Goal: Check status: Check status

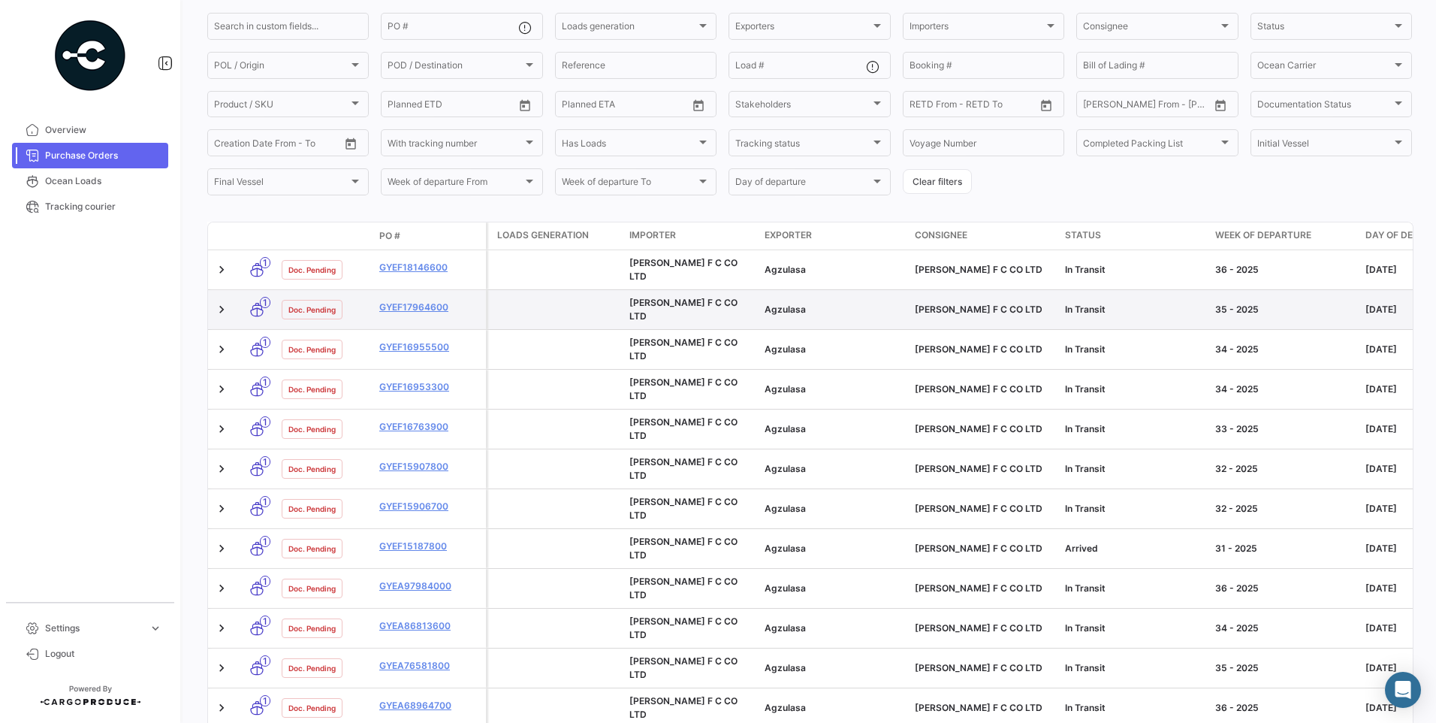
scroll to position [150, 0]
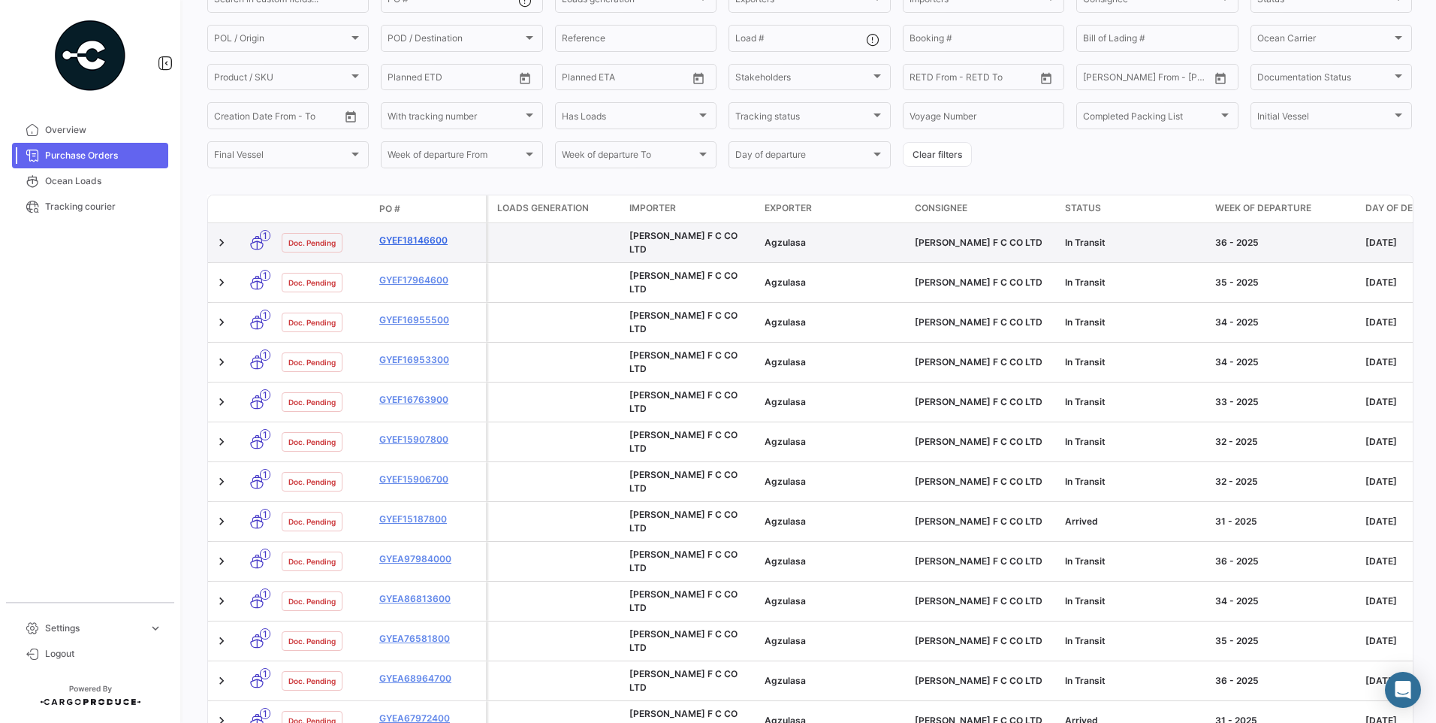
click at [395, 237] on link "GYEF18146600" at bounding box center [429, 241] width 101 height 14
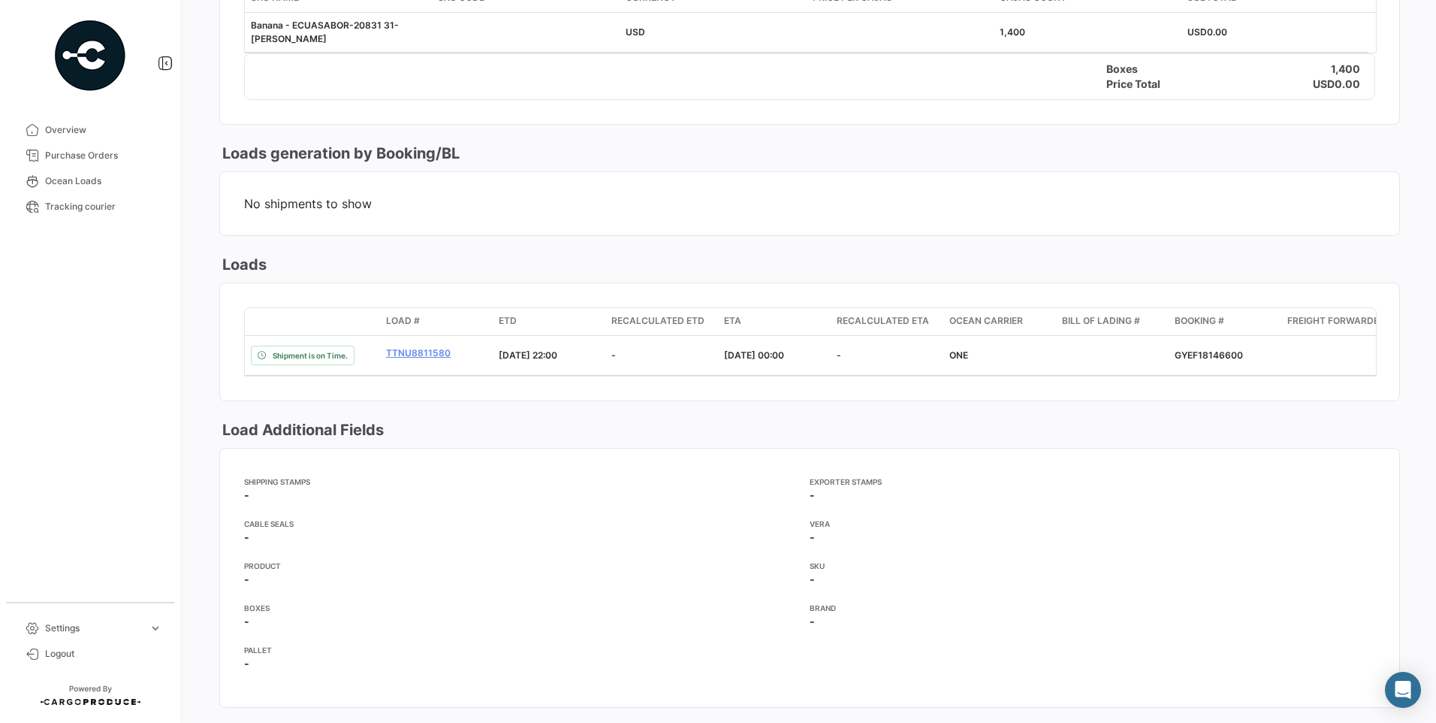
scroll to position [901, 0]
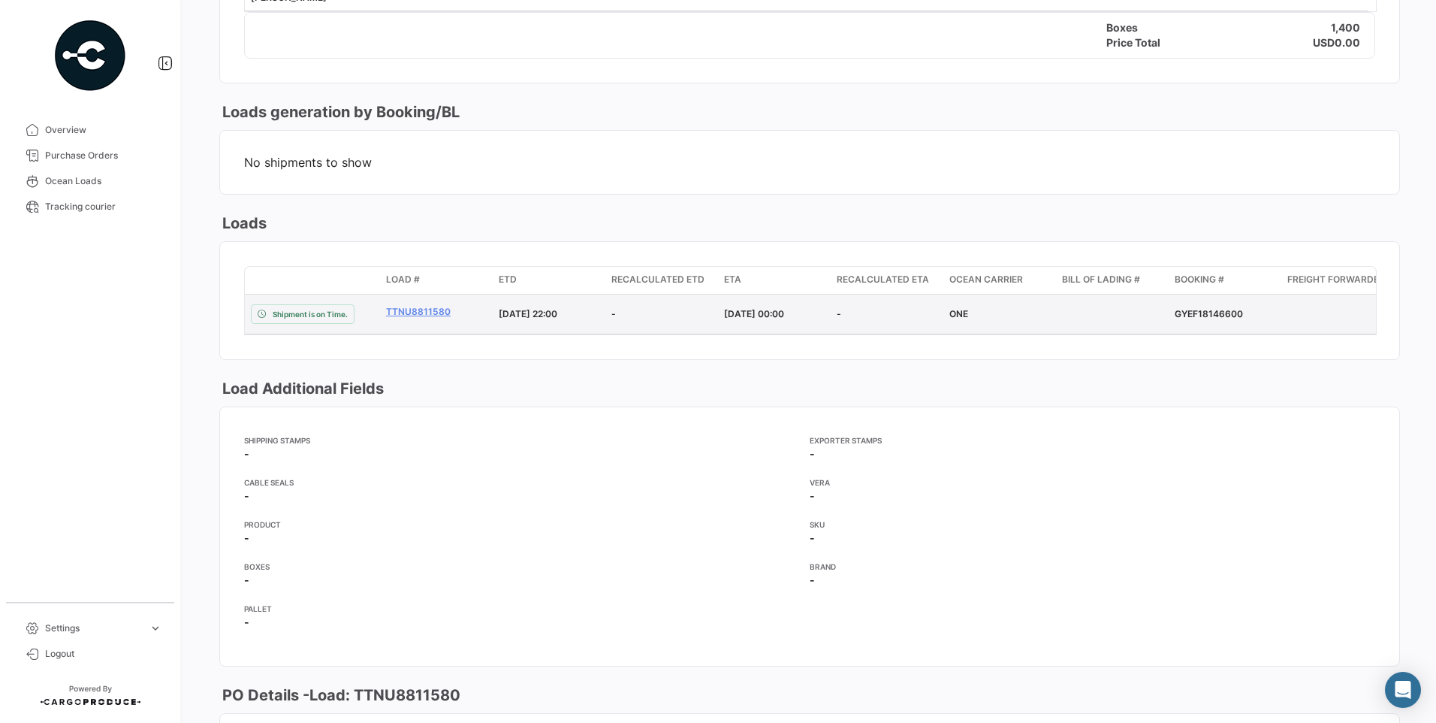
drag, startPoint x: 1173, startPoint y: 314, endPoint x: 1242, endPoint y: 309, distance: 69.3
click at [1242, 309] on datatable-body-cell "GYEF18146600" at bounding box center [1225, 313] width 113 height 39
copy div "GYEF18146600"
drag, startPoint x: 381, startPoint y: 312, endPoint x: 448, endPoint y: 311, distance: 67.6
click at [448, 311] on datatable-body-cell "TTNU8811580" at bounding box center [436, 313] width 113 height 39
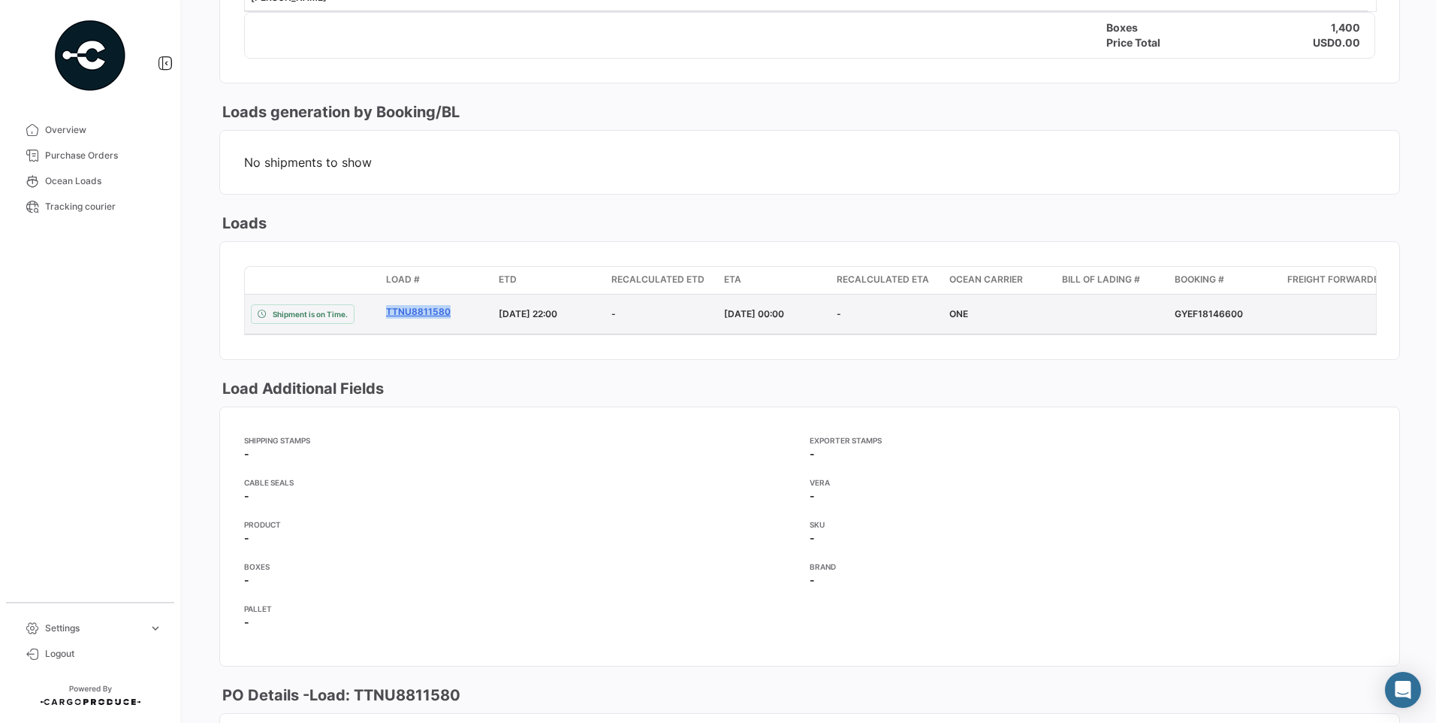
copy link "TTNU8811580"
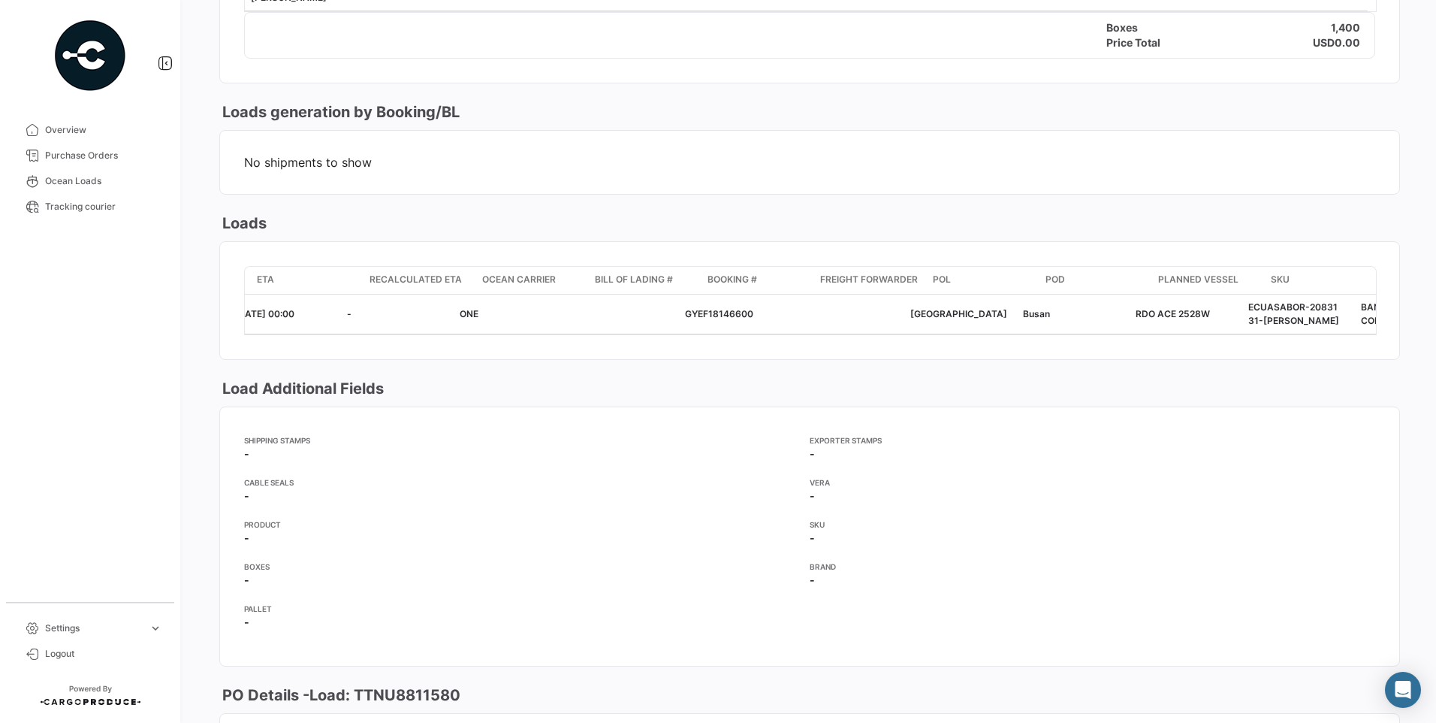
scroll to position [0, 0]
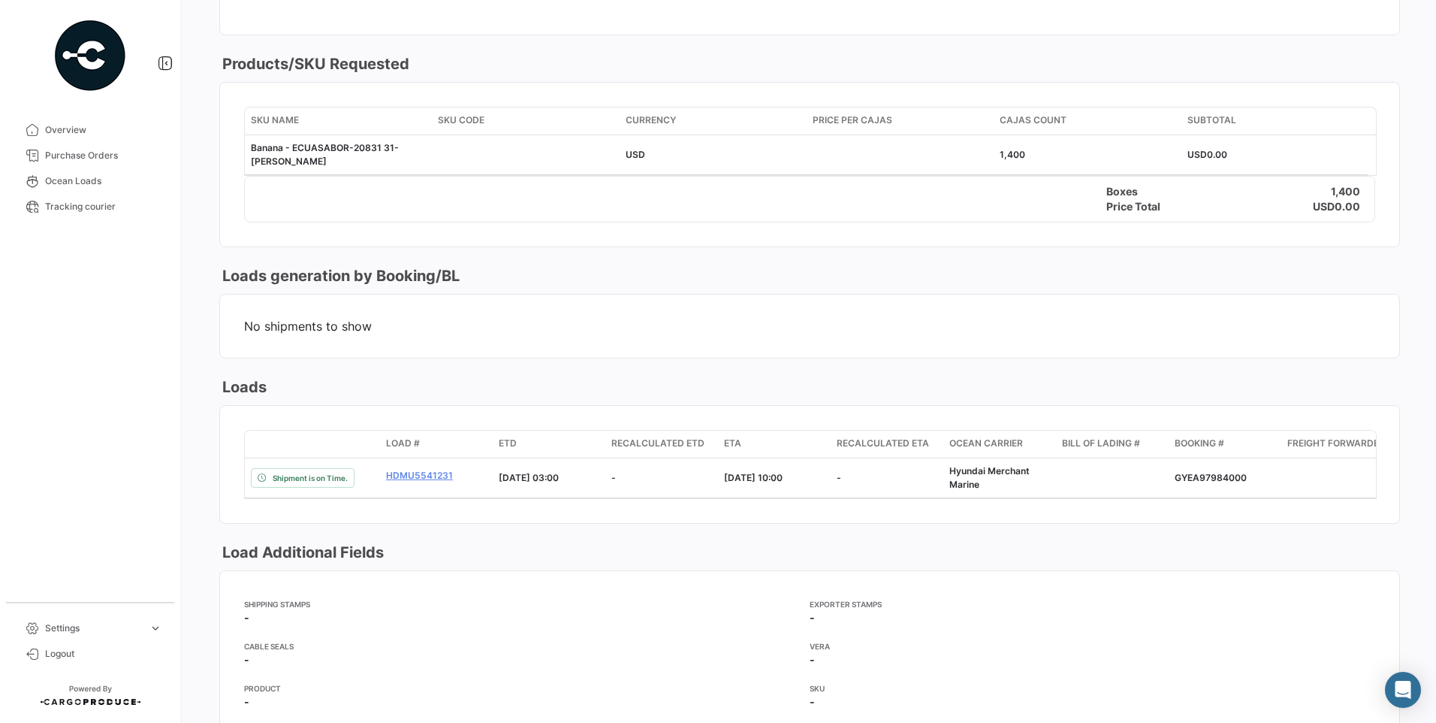
scroll to position [826, 0]
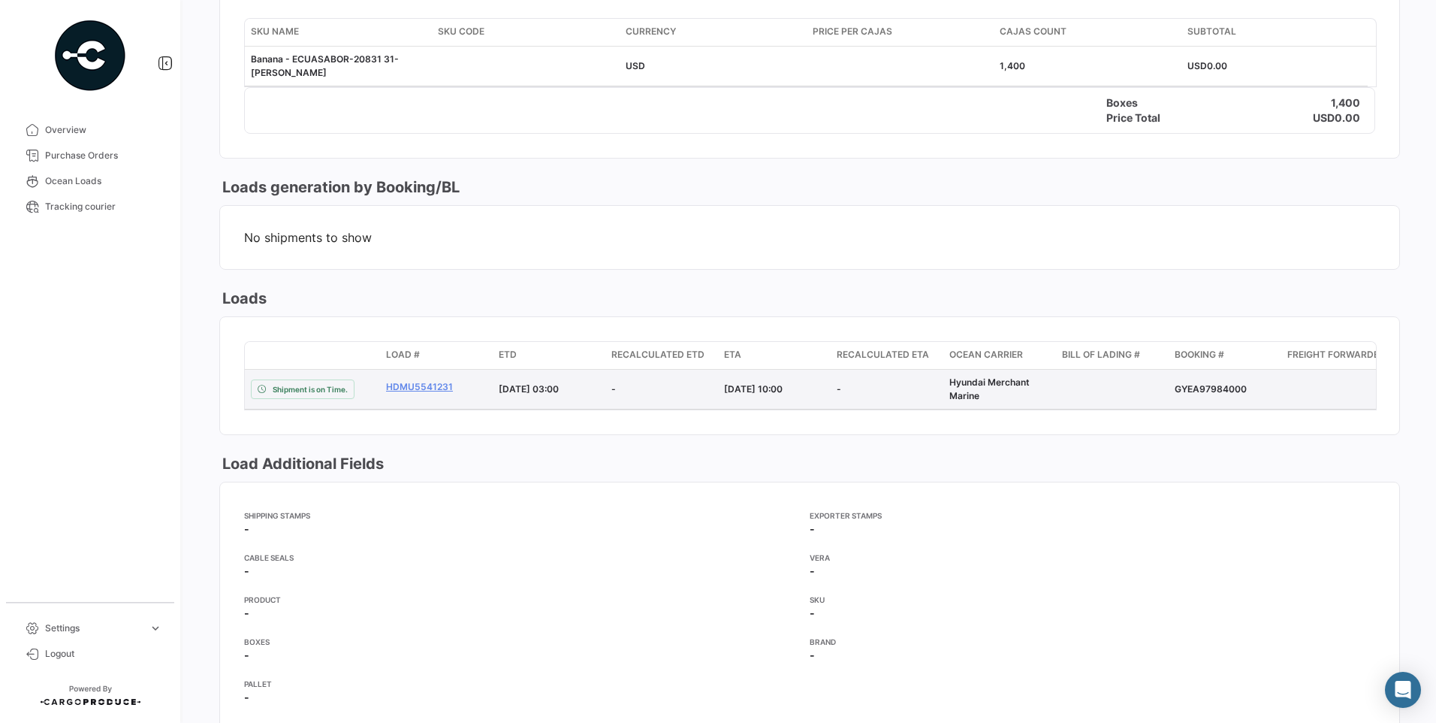
drag, startPoint x: 1172, startPoint y: 391, endPoint x: 1246, endPoint y: 387, distance: 73.7
click at [1246, 387] on datatable-body-cell "GYEA97984000" at bounding box center [1225, 389] width 113 height 39
copy div "GYEA97984000"
drag, startPoint x: 384, startPoint y: 387, endPoint x: 452, endPoint y: 388, distance: 68.4
click at [452, 388] on datatable-body-cell "HDMU5541231" at bounding box center [436, 389] width 113 height 39
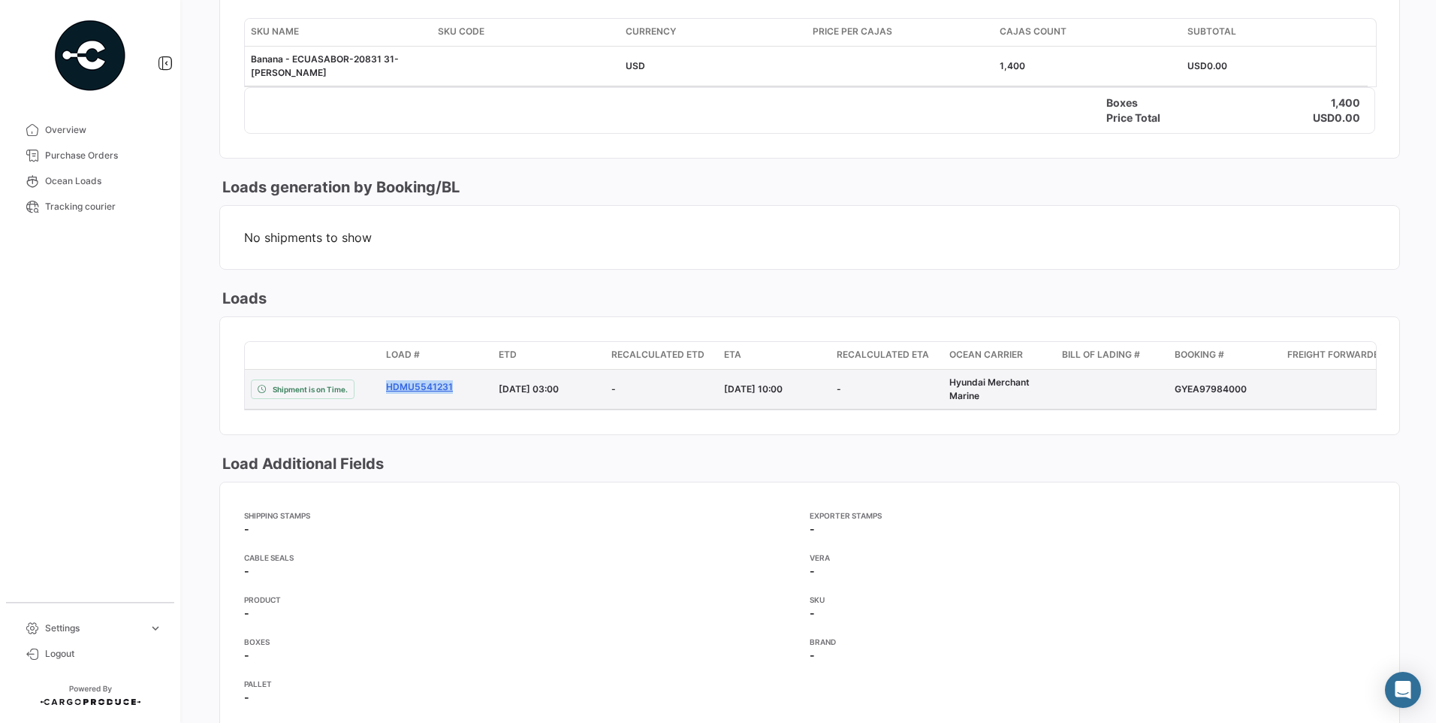
copy link "HDMU5541231"
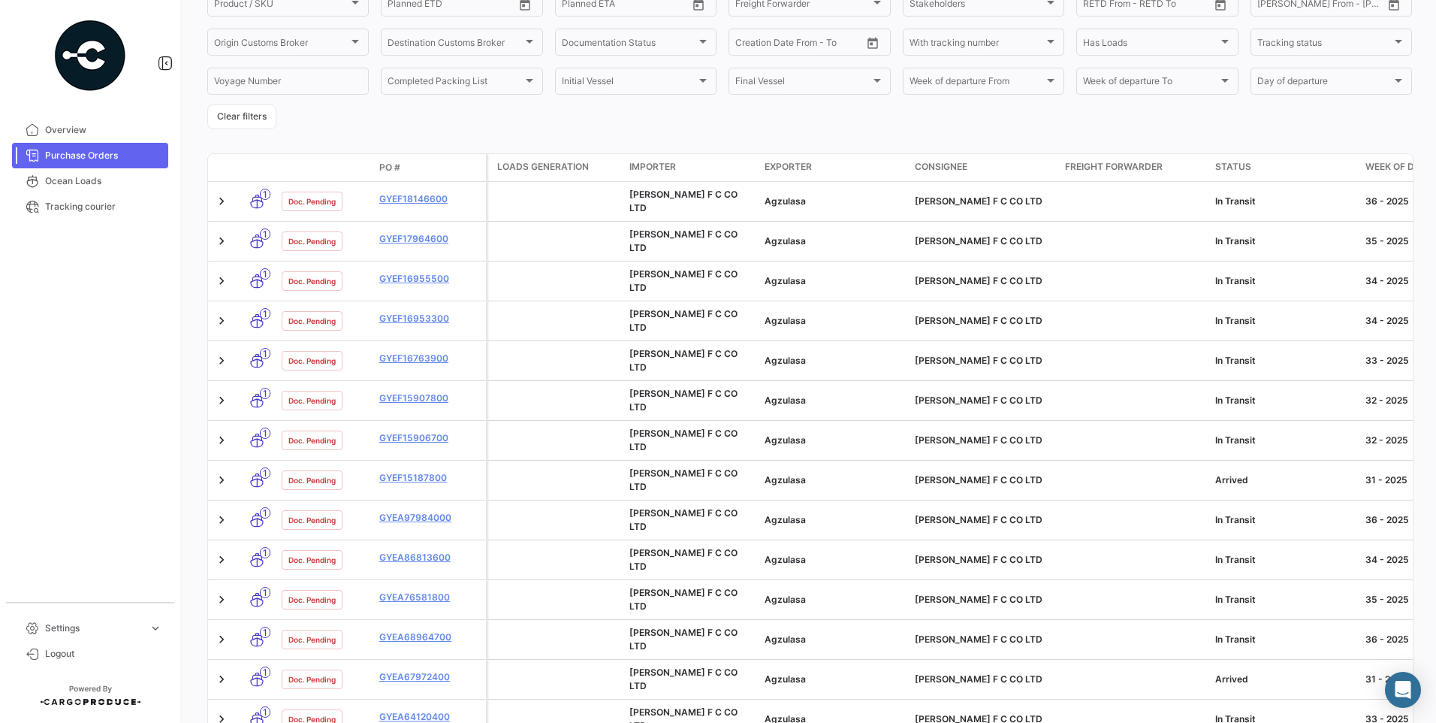
scroll to position [225, 0]
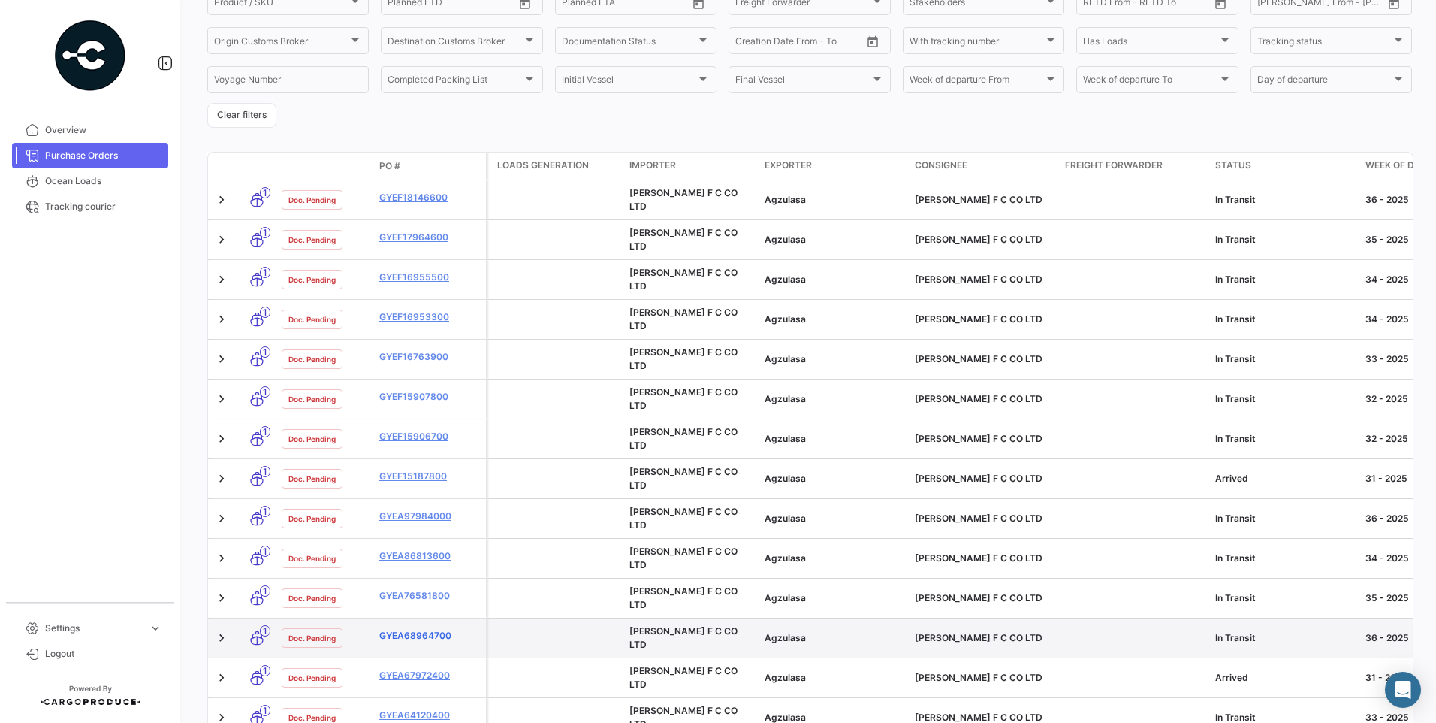
click at [423, 629] on link "GYEA68964700" at bounding box center [429, 636] width 101 height 14
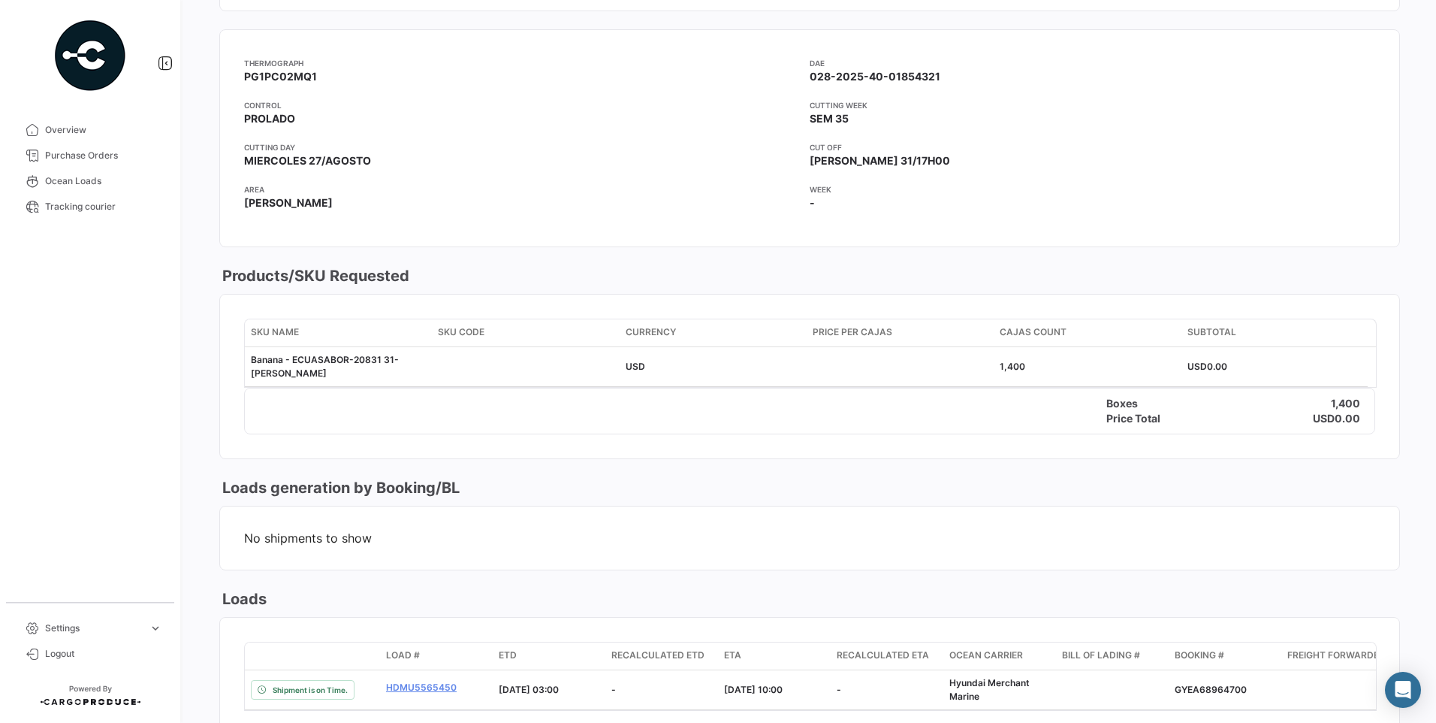
scroll to position [676, 0]
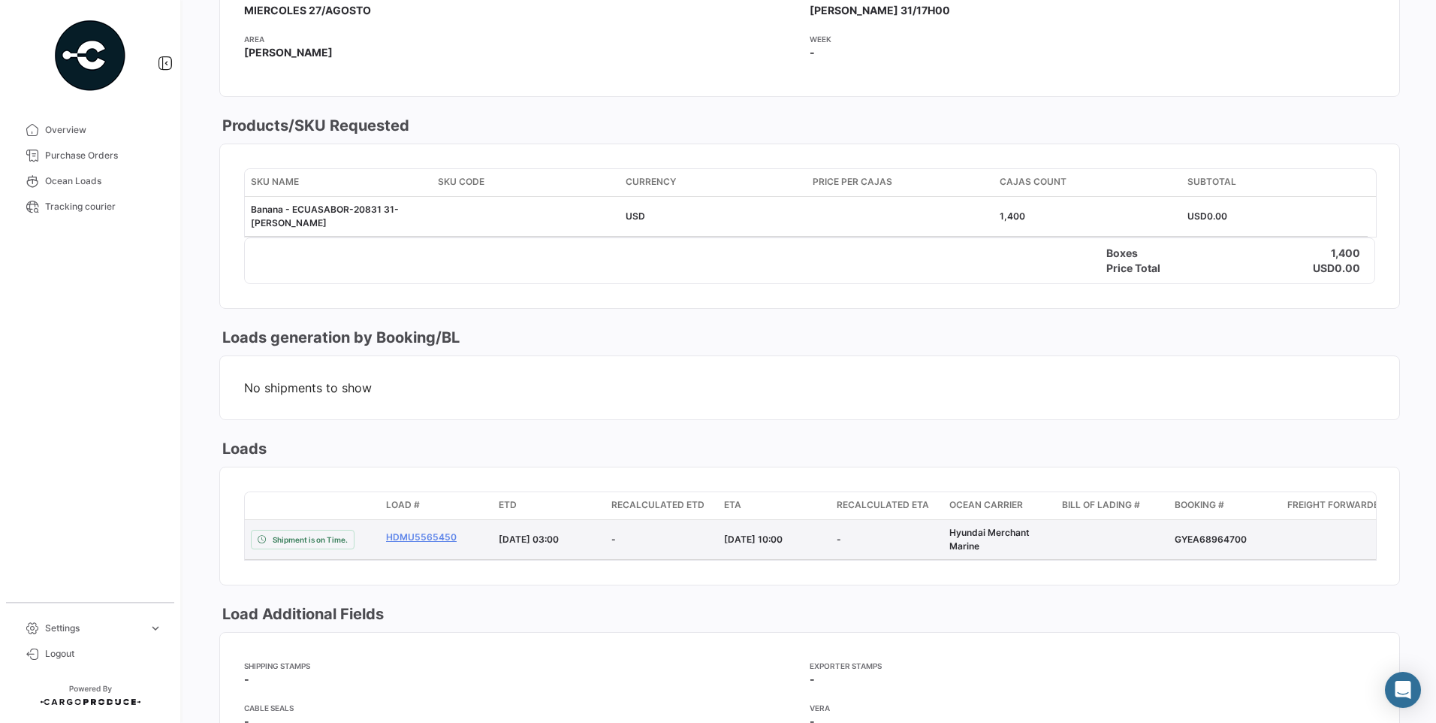
drag, startPoint x: 1175, startPoint y: 542, endPoint x: 1244, endPoint y: 536, distance: 69.4
click at [1244, 536] on div "GYEA68964700" at bounding box center [1225, 540] width 101 height 14
copy div "GYEA68964700"
drag, startPoint x: 384, startPoint y: 538, endPoint x: 453, endPoint y: 536, distance: 69.1
click at [453, 536] on datatable-body-cell "HDMU5565450" at bounding box center [436, 539] width 113 height 39
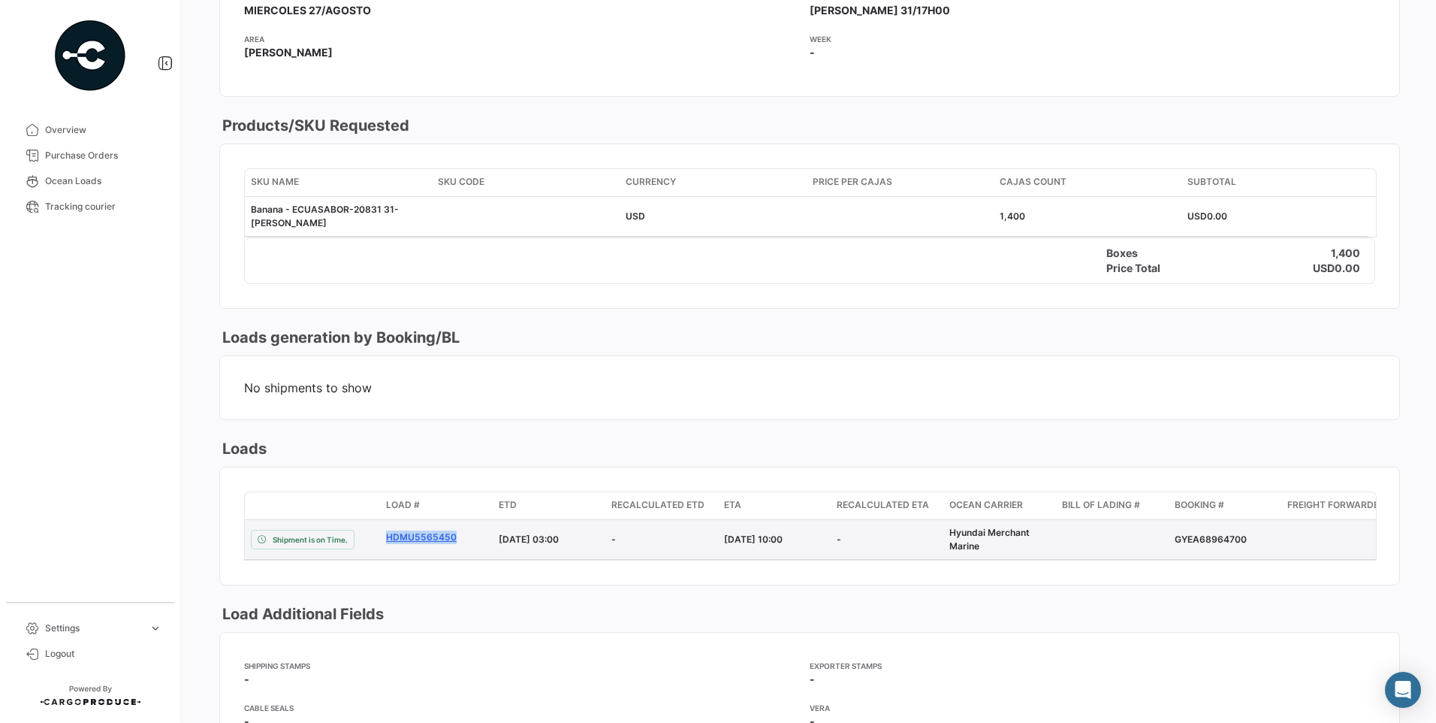
copy link "HDMU5565450"
